Goal: Find specific page/section: Find specific page/section

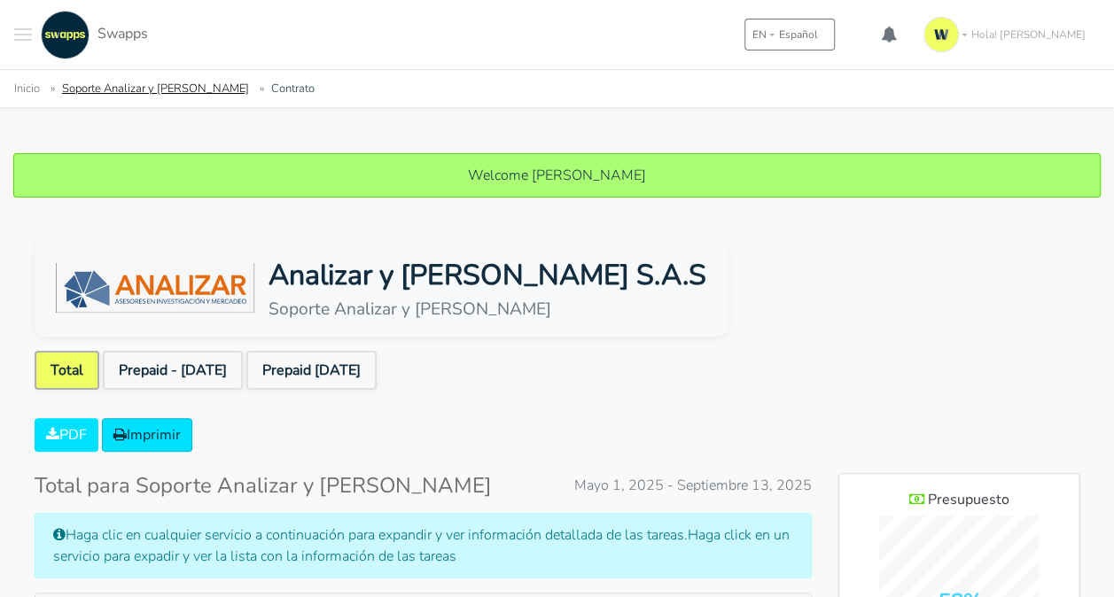
click at [128, 92] on link "Soporte Analizar y [PERSON_NAME]" at bounding box center [155, 89] width 187 height 16
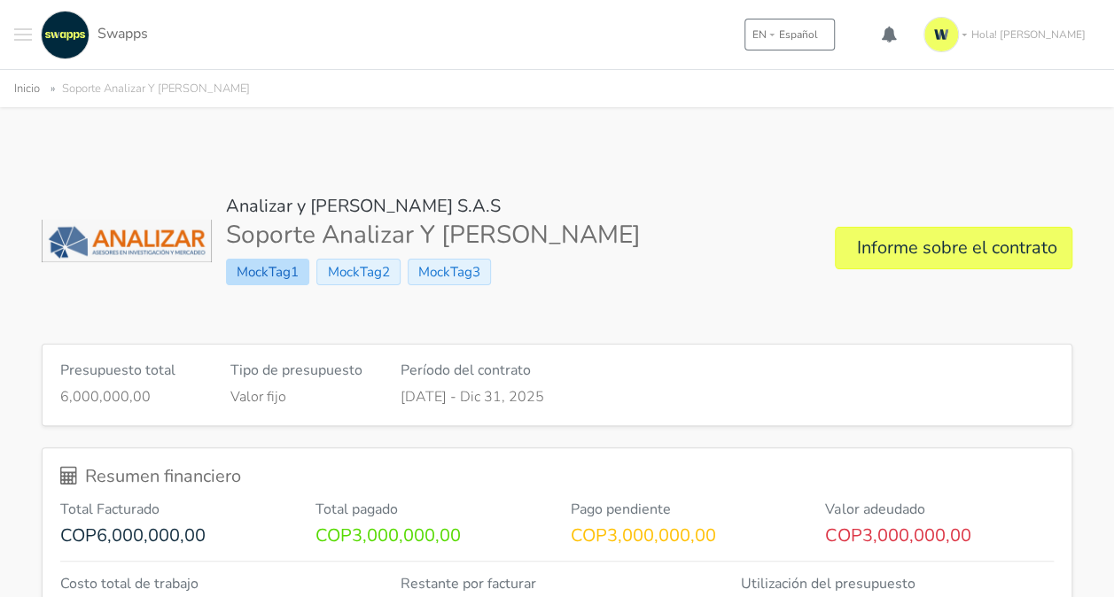
click at [270, 266] on span "MockTag1" at bounding box center [267, 272] width 83 height 27
click at [351, 265] on span "MockTag2" at bounding box center [357, 272] width 83 height 27
click at [456, 278] on span "MockTag3" at bounding box center [449, 272] width 83 height 27
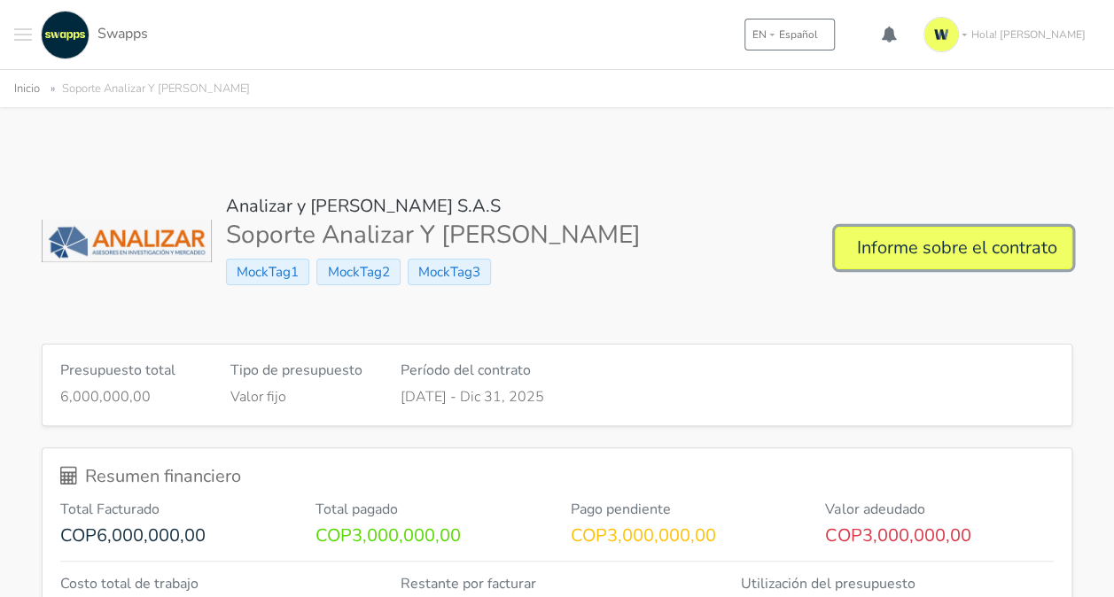
click at [920, 245] on link "Informe sobre el contrato" at bounding box center [953, 248] width 237 height 43
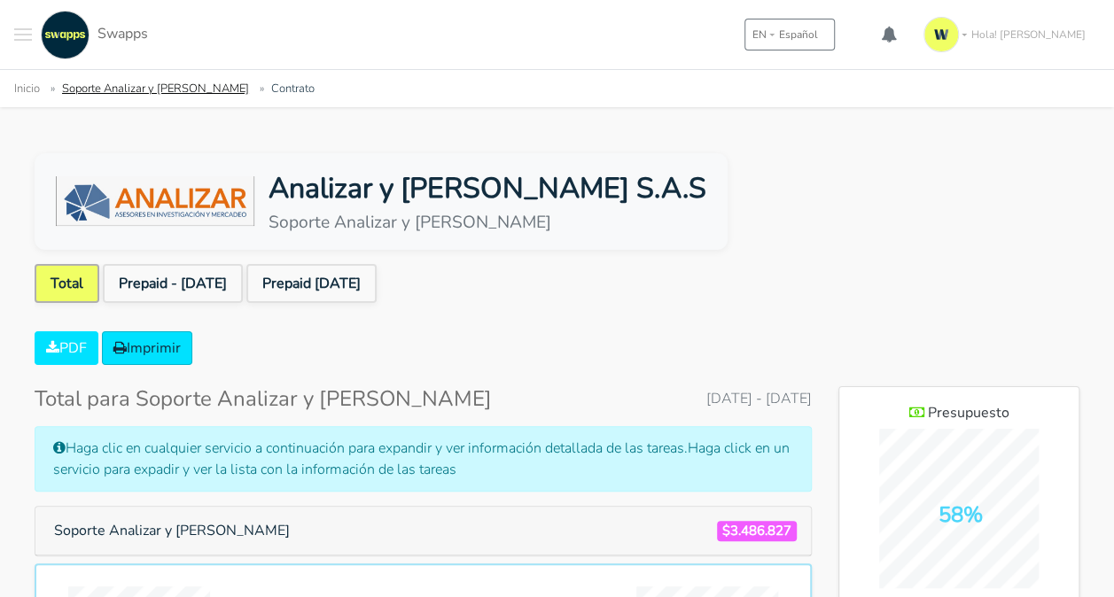
click at [120, 93] on link "Soporte Analizar y [PERSON_NAME]" at bounding box center [155, 89] width 187 height 16
